Goal: Information Seeking & Learning: Check status

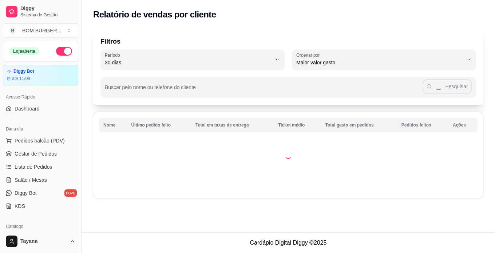
select select "30"
select select "HIGHEST_TOTAL_SPENT_WITH_ORDERS"
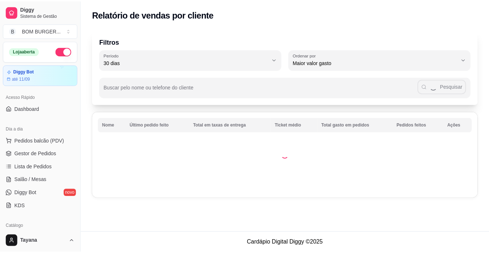
scroll to position [218, 0]
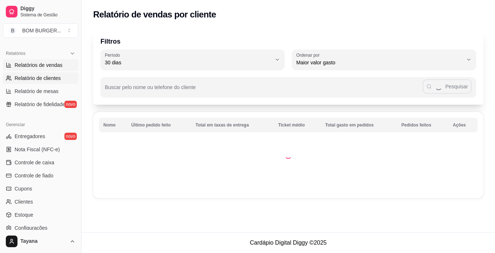
click at [44, 66] on span "Relatórios de vendas" at bounding box center [39, 64] width 48 height 7
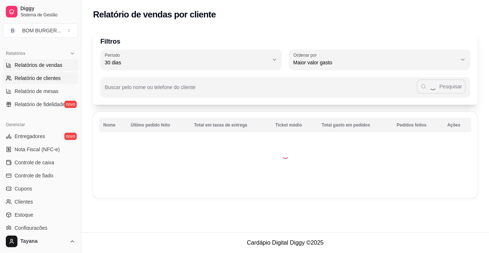
select select "ALL"
select select "0"
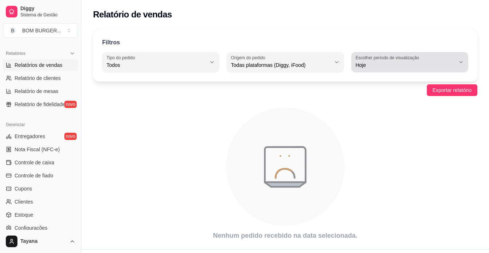
click at [392, 60] on label "Escolher período de visualização" at bounding box center [389, 58] width 66 height 6
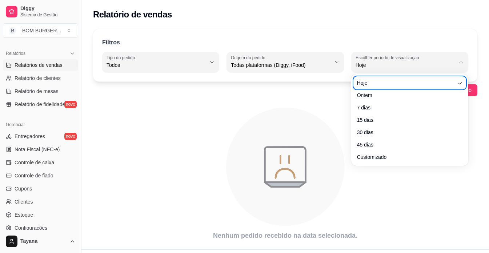
click at [372, 89] on ul "Hoje Ontem 7 dias 15 dias 30 dias 45 dias Customizado" at bounding box center [409, 120] width 111 height 86
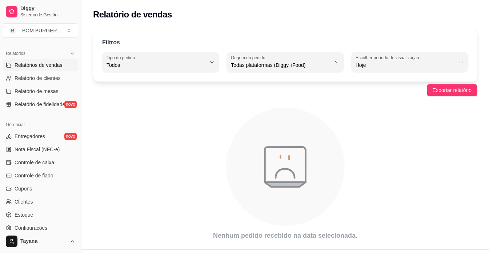
click at [373, 96] on span "Ontem" at bounding box center [406, 94] width 95 height 7
type input "1"
select select "1"
